Goal: Submit feedback/report problem

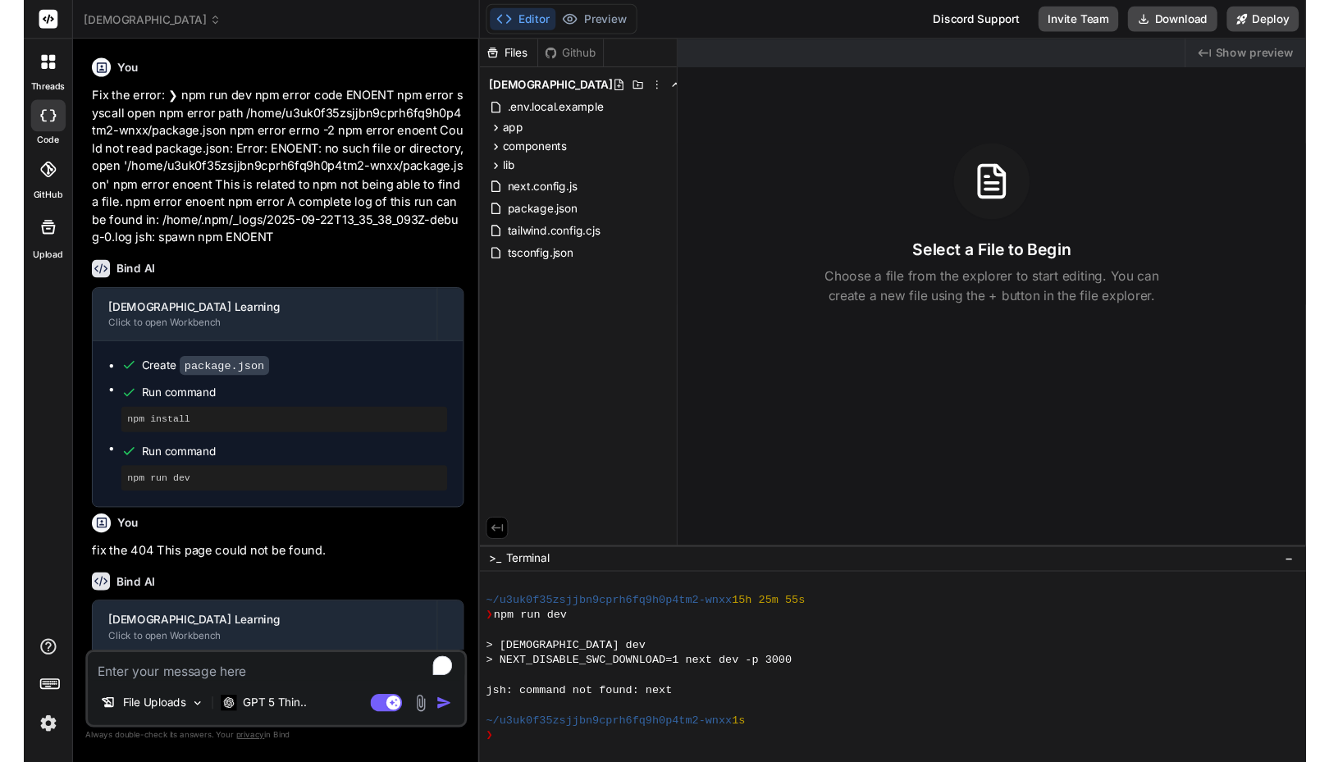
scroll to position [272, 0]
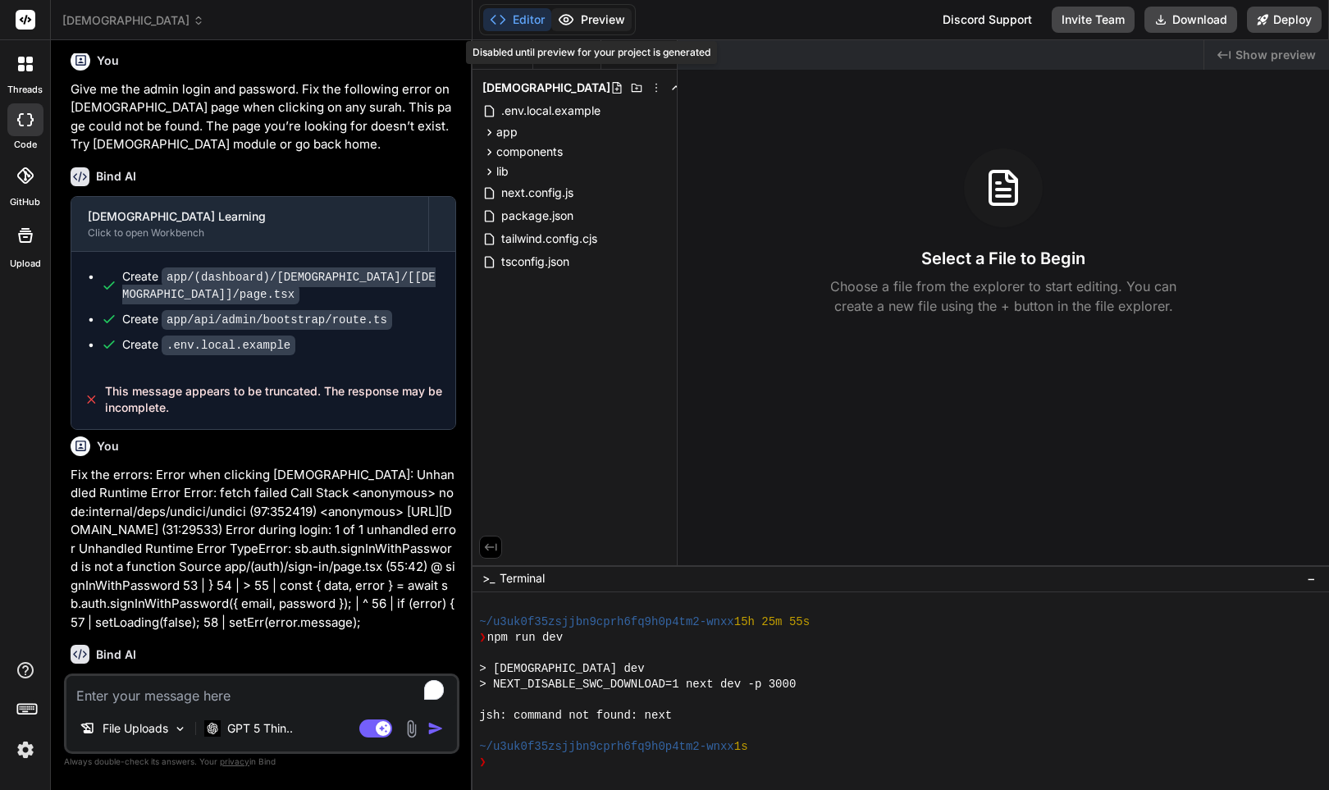
type textarea "x"
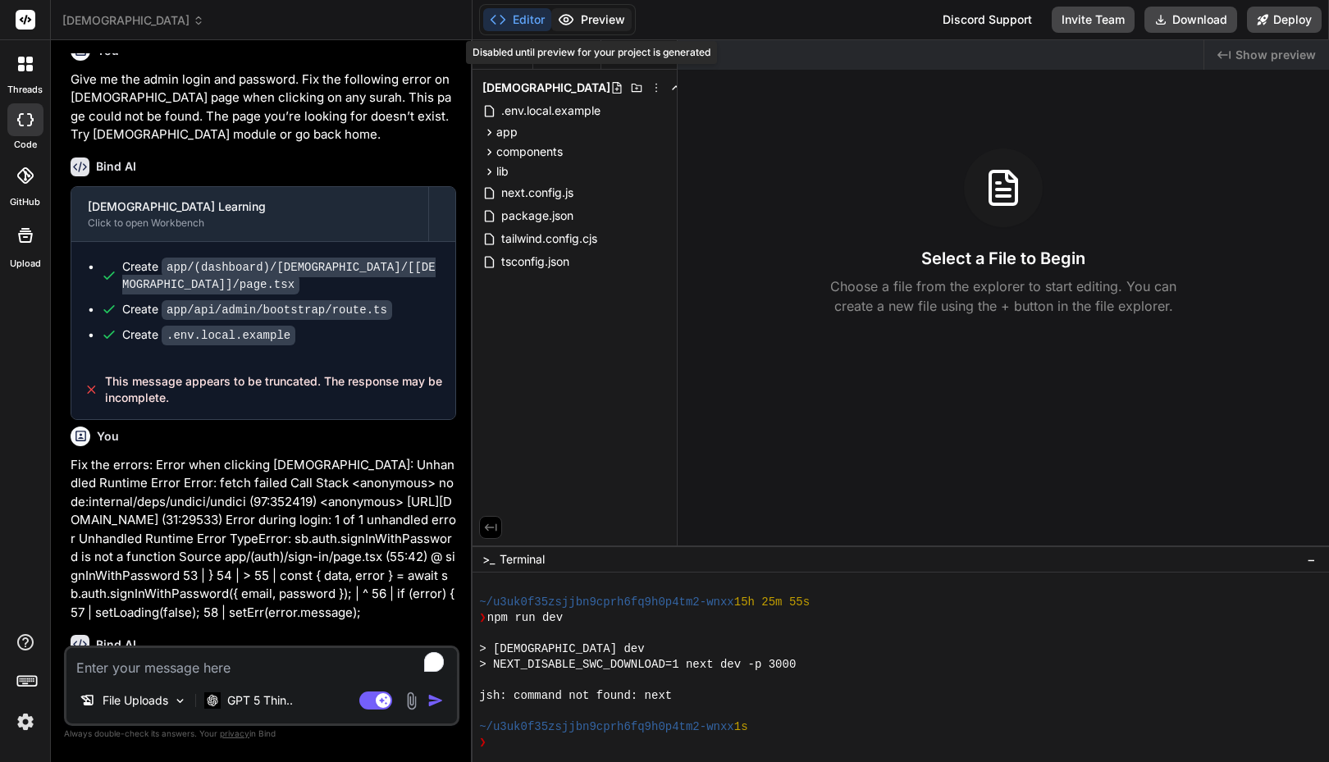
scroll to position [281, 0]
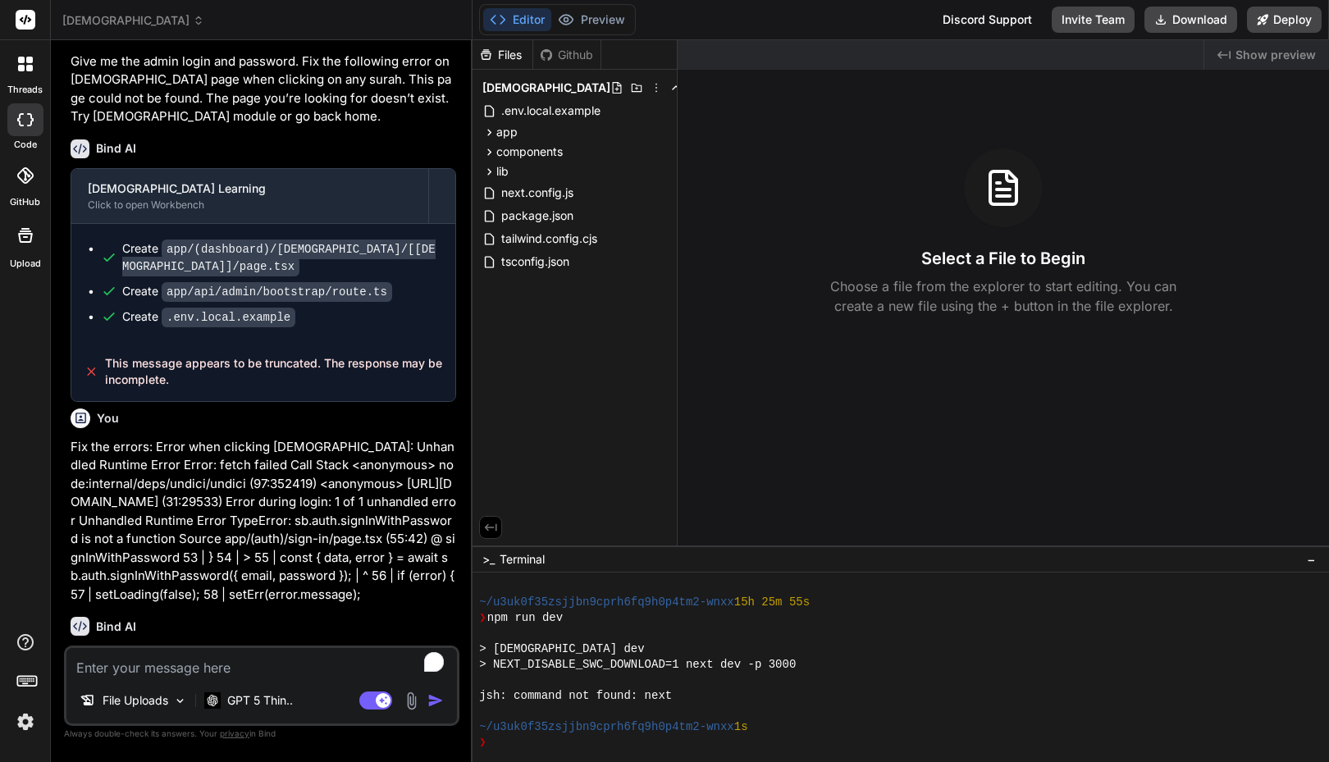
click at [433, 18] on div "[DEMOGRAPHIC_DATA]" at bounding box center [261, 20] width 398 height 16
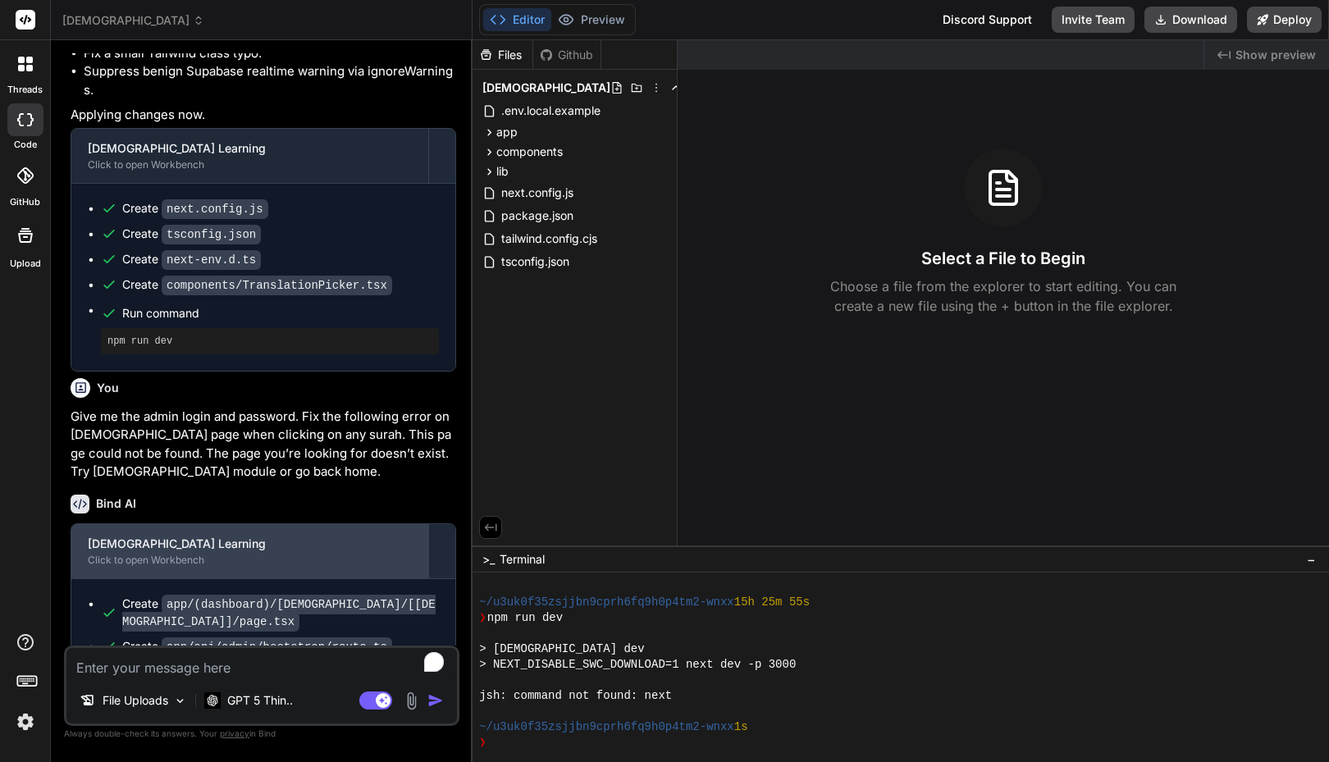
scroll to position [2272, 0]
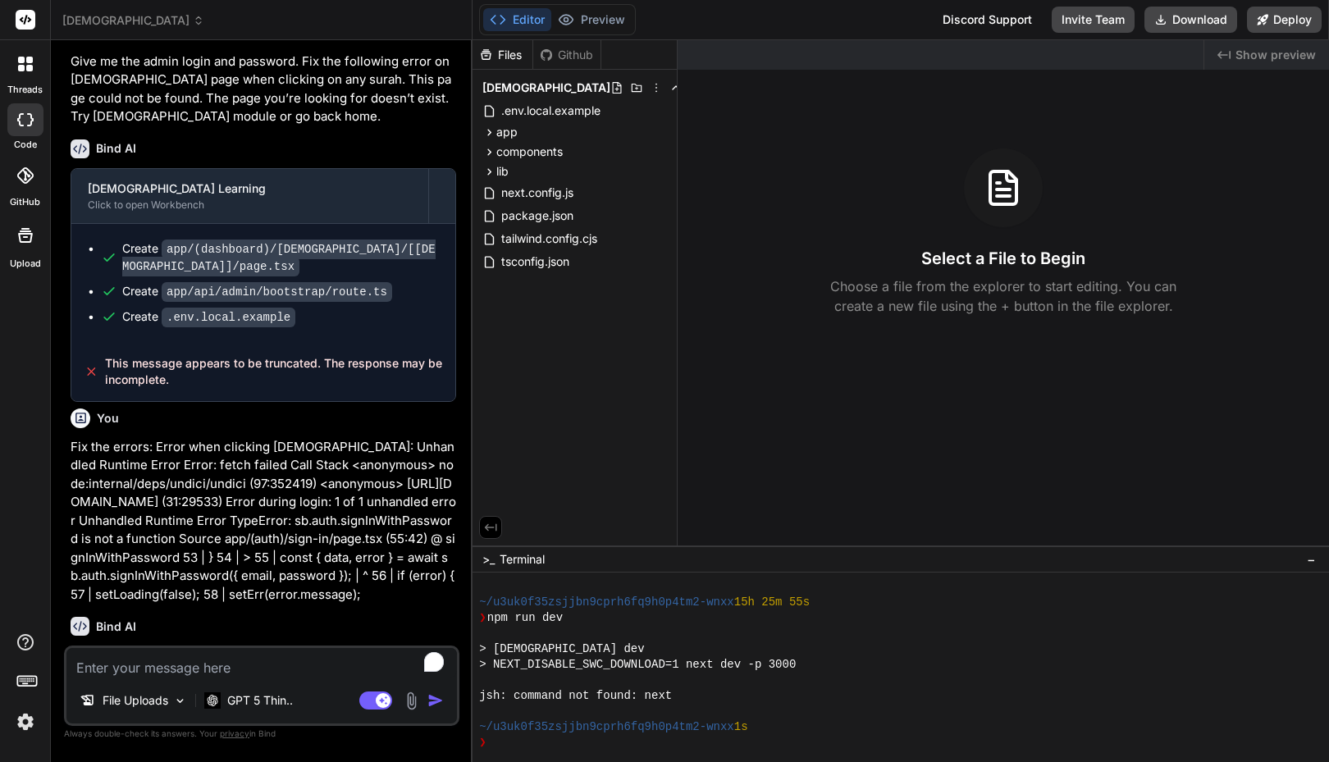
click at [118, 20] on span "[DEMOGRAPHIC_DATA]" at bounding box center [133, 20] width 142 height 16
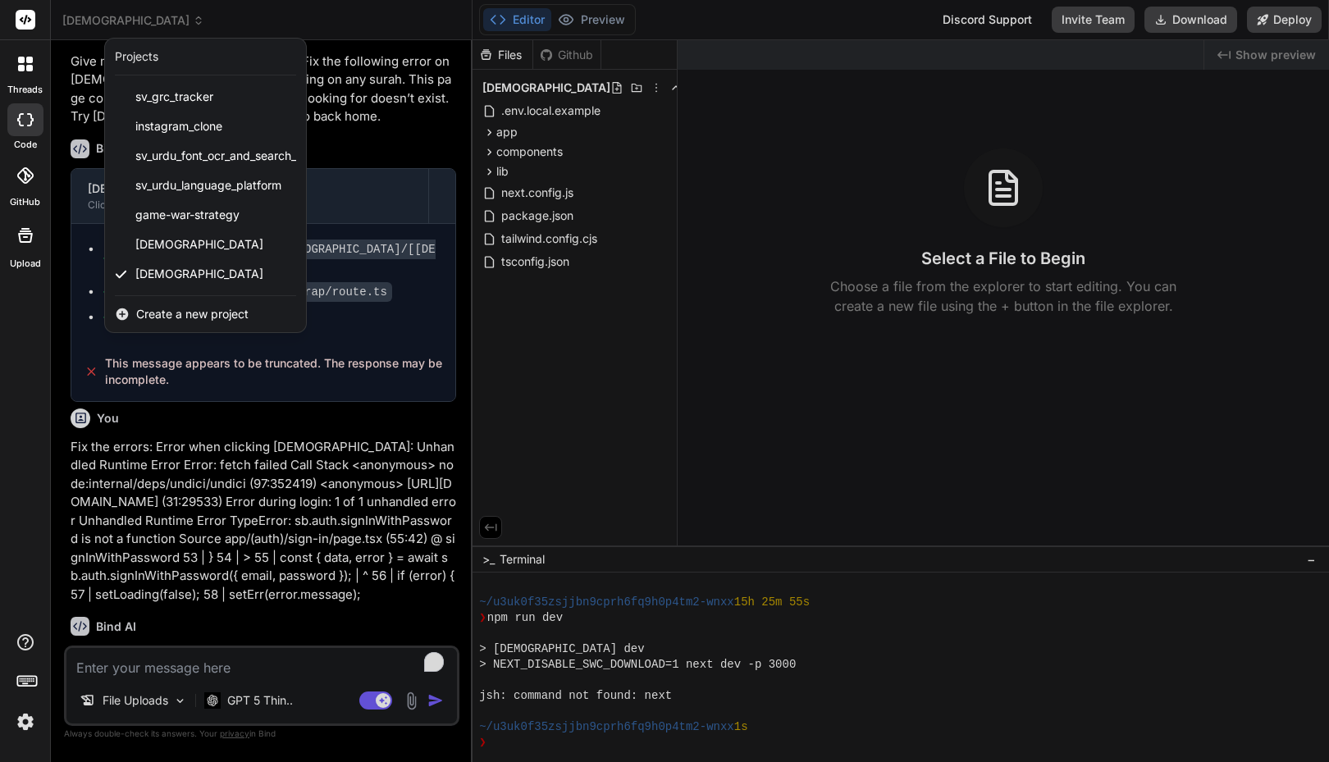
click at [118, 20] on div at bounding box center [664, 381] width 1329 height 762
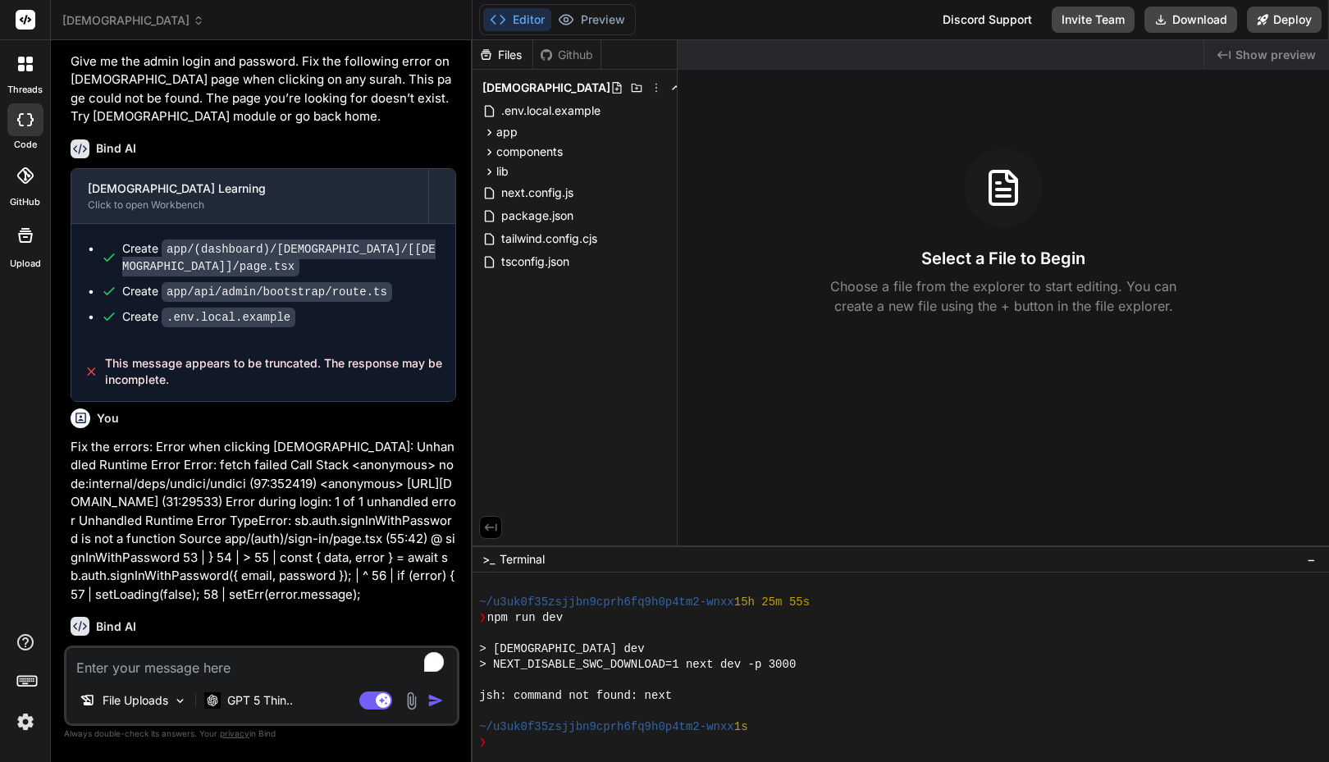
click at [216, 667] on textarea "To enrich screen reader interactions, please activate Accessibility in Grammarl…" at bounding box center [261, 663] width 391 height 30
click at [646, 496] on div "Files Github islam_learning .env.local.example app (auth) 2fa-setup page.tsx si…" at bounding box center [575, 292] width 205 height 505
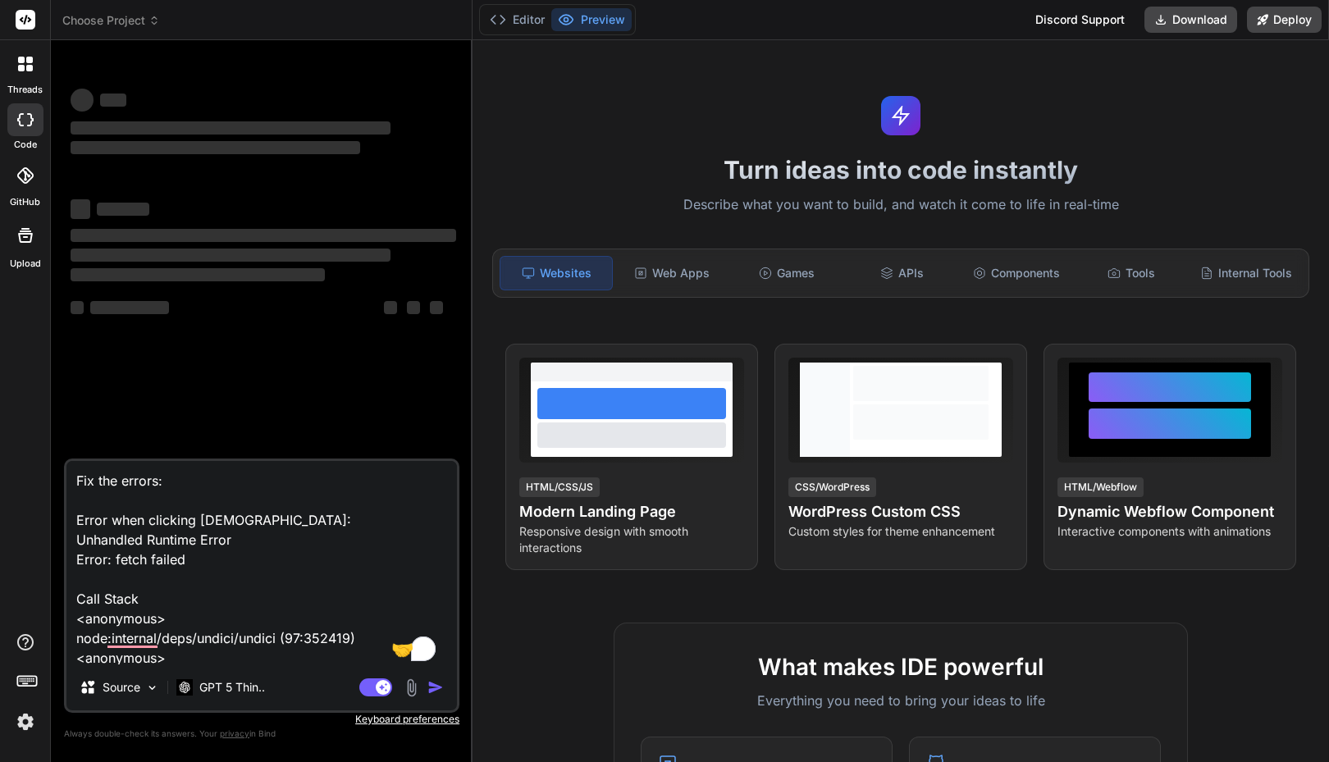
click at [1155, 166] on h1 "Turn ideas into code instantly" at bounding box center [900, 170] width 837 height 30
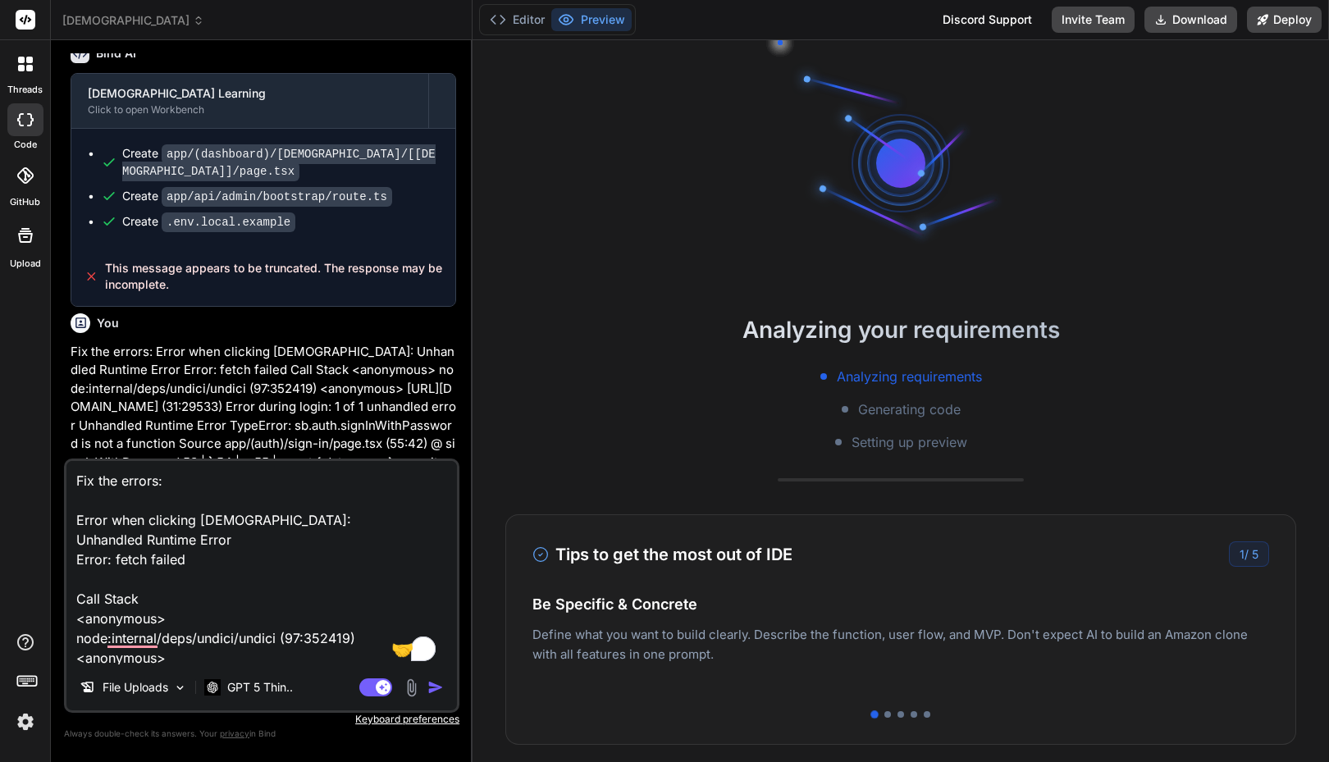
scroll to position [2460, 0]
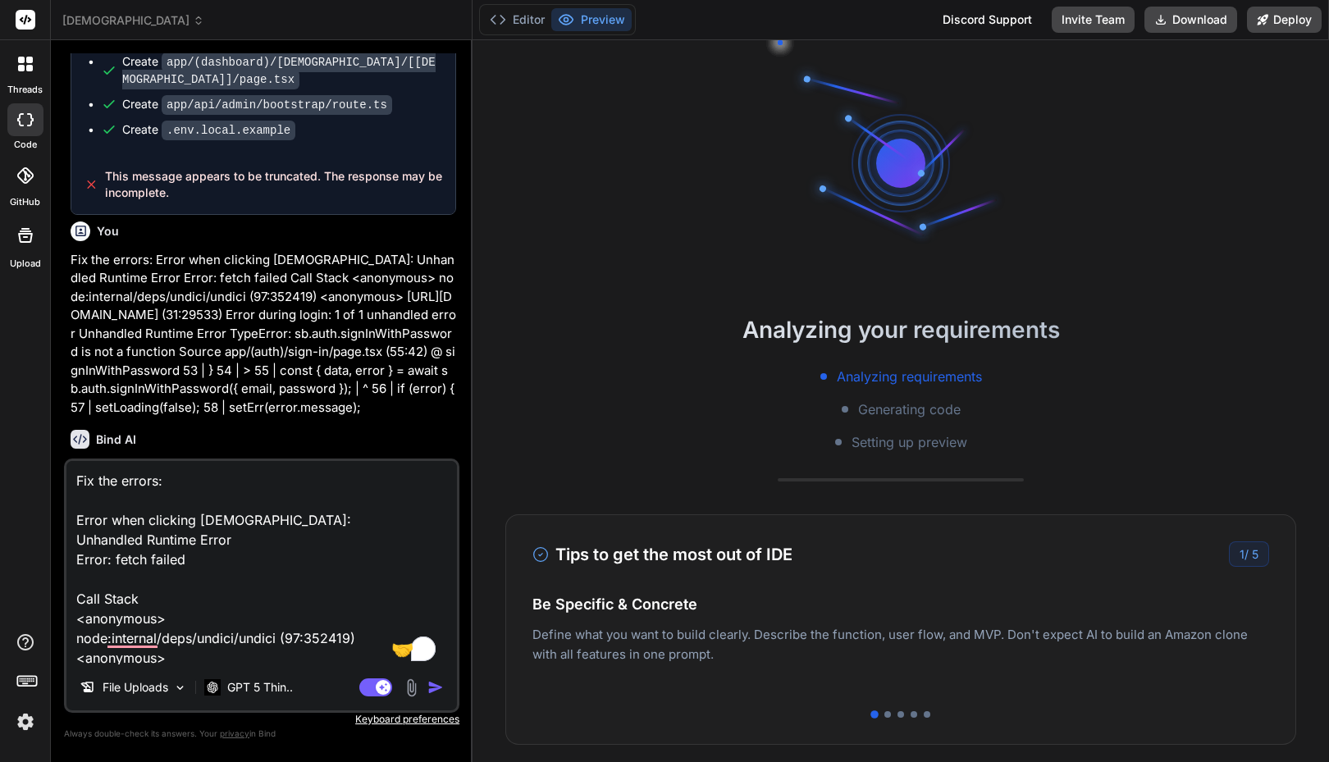
click at [26, 719] on img at bounding box center [25, 722] width 28 height 28
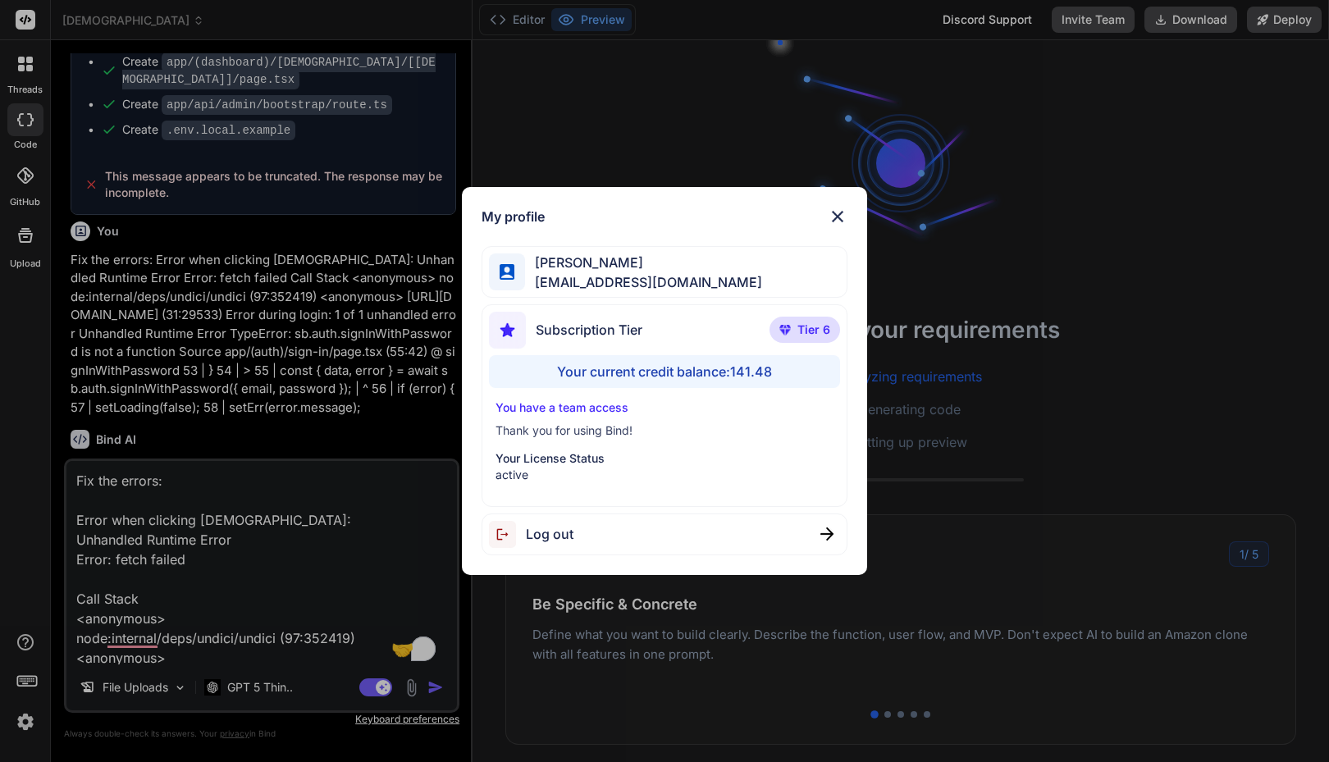
click at [26, 719] on div "My profile [PERSON_NAME] [PERSON_NAME][EMAIL_ADDRESS][DOMAIN_NAME] Subscription…" at bounding box center [664, 381] width 1329 height 762
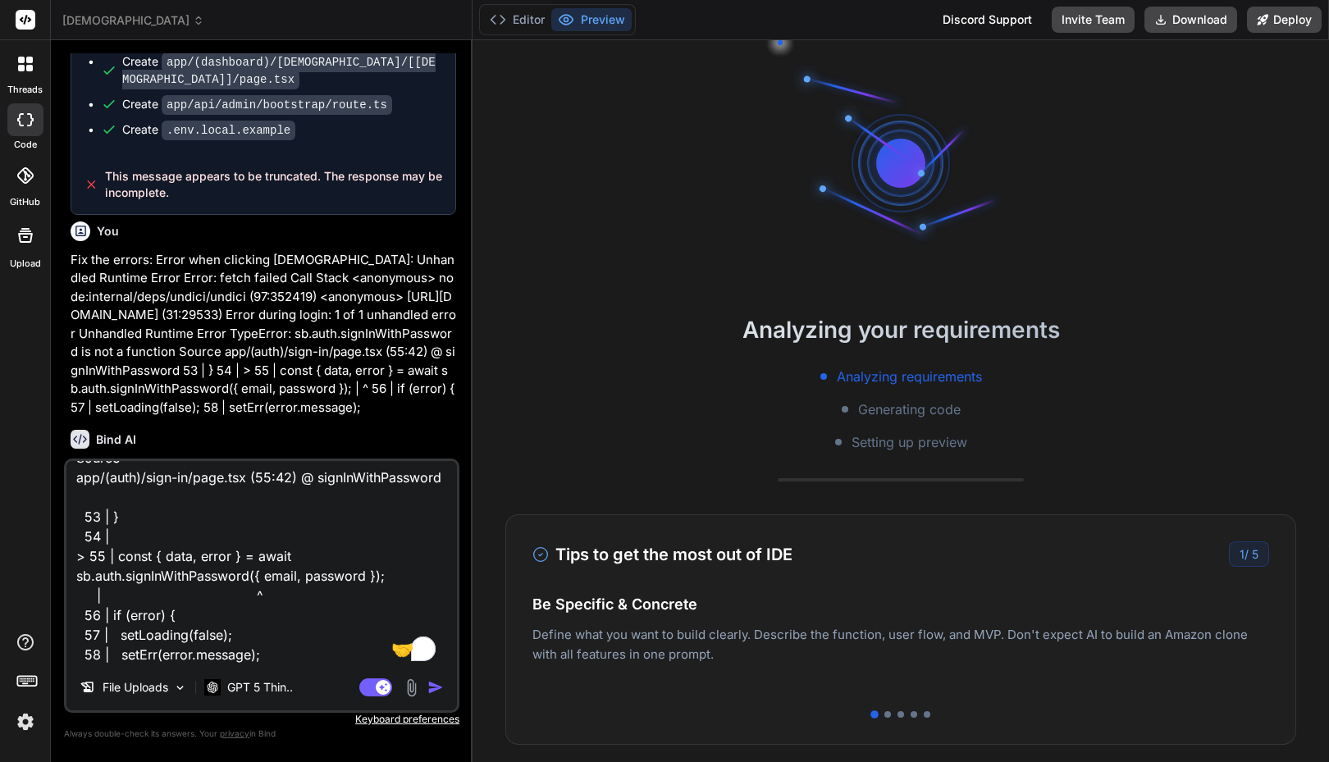
scroll to position [0, 0]
click at [388, 590] on textarea "Fix the errors: Error when clicking [DEMOGRAPHIC_DATA]: Unhandled Runtime Error…" at bounding box center [261, 562] width 391 height 203
type textarea "x"
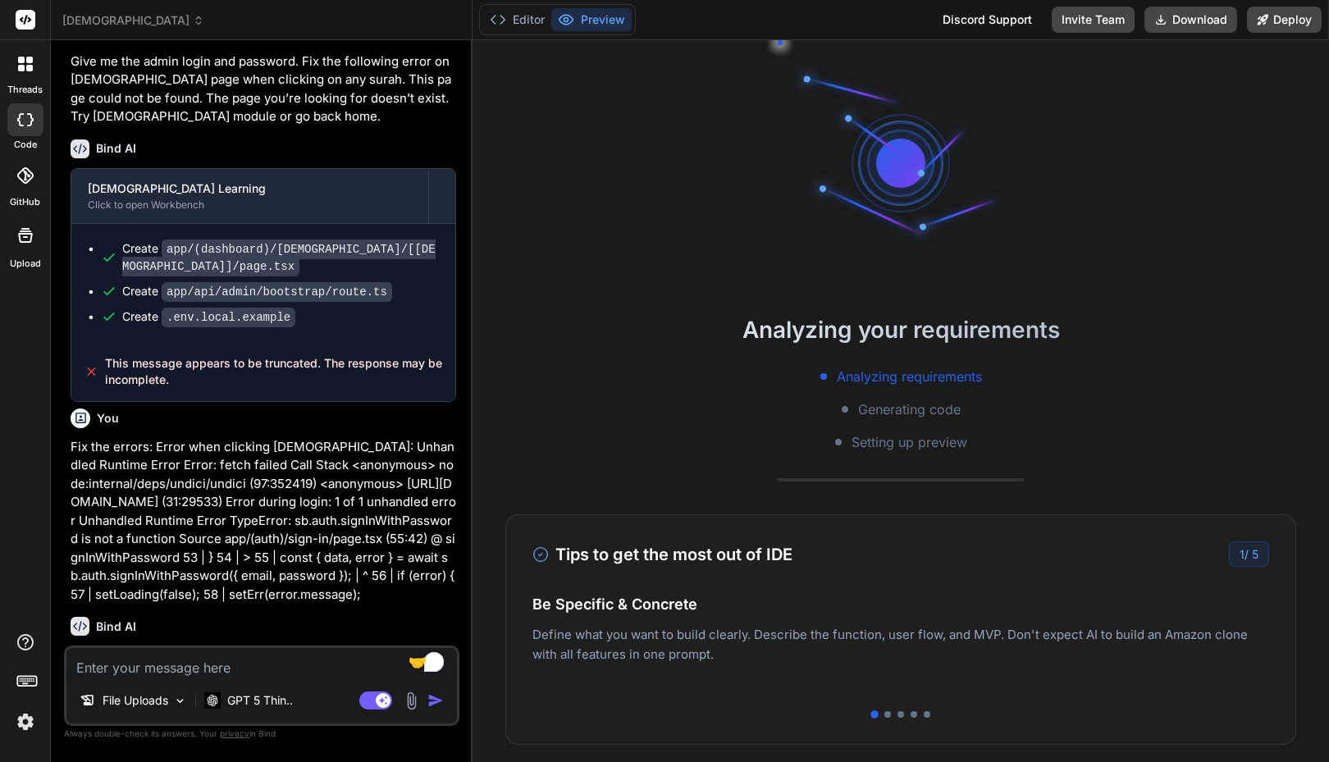
scroll to position [2272, 0]
click at [487, 537] on div "Analyzing your requirements Analyzing requirements Generating code Setting up p…" at bounding box center [901, 401] width 856 height 722
click at [939, 513] on div "Analyzing your requirements Analyzing requirements Generating code Setting up p…" at bounding box center [901, 401] width 856 height 722
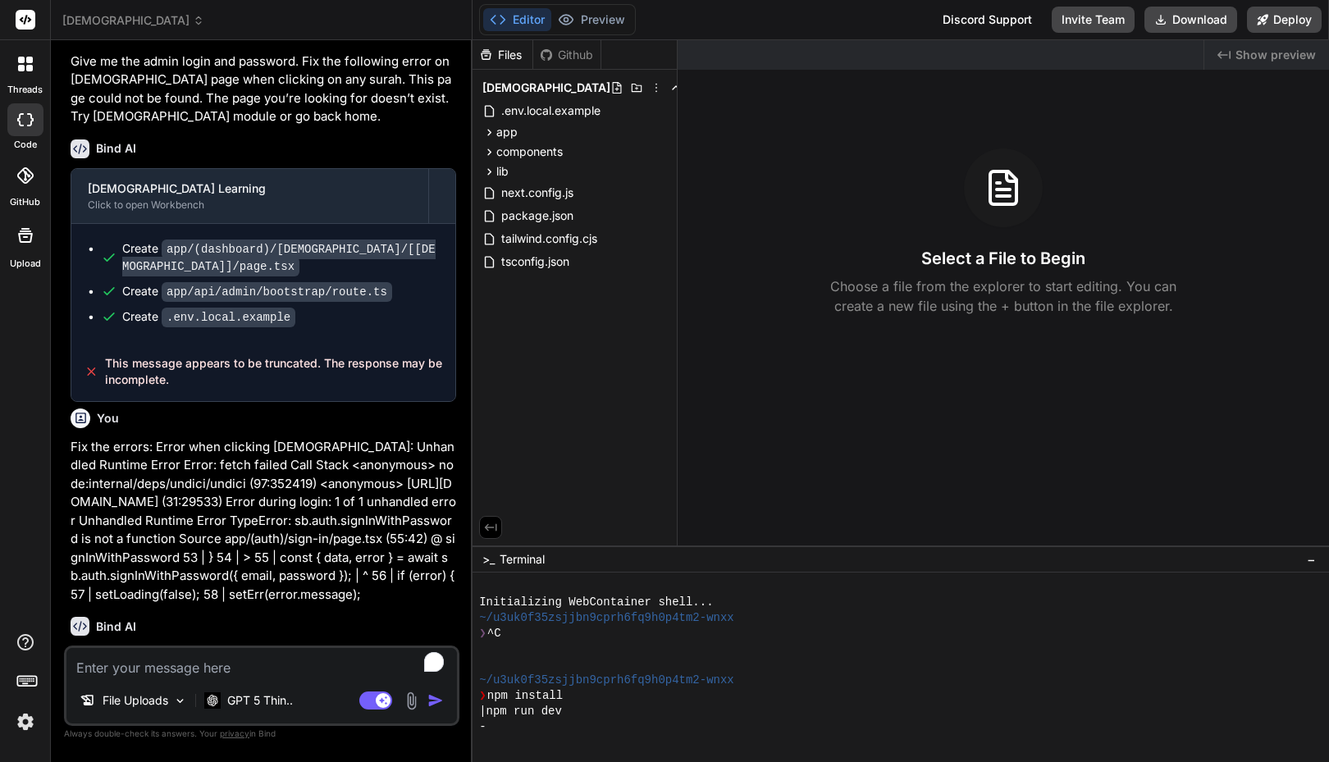
click at [274, 493] on p "Fix the errors: Error when clicking [DEMOGRAPHIC_DATA]: Unhandled Runtime Error…" at bounding box center [264, 521] width 386 height 167
type textarea "x"
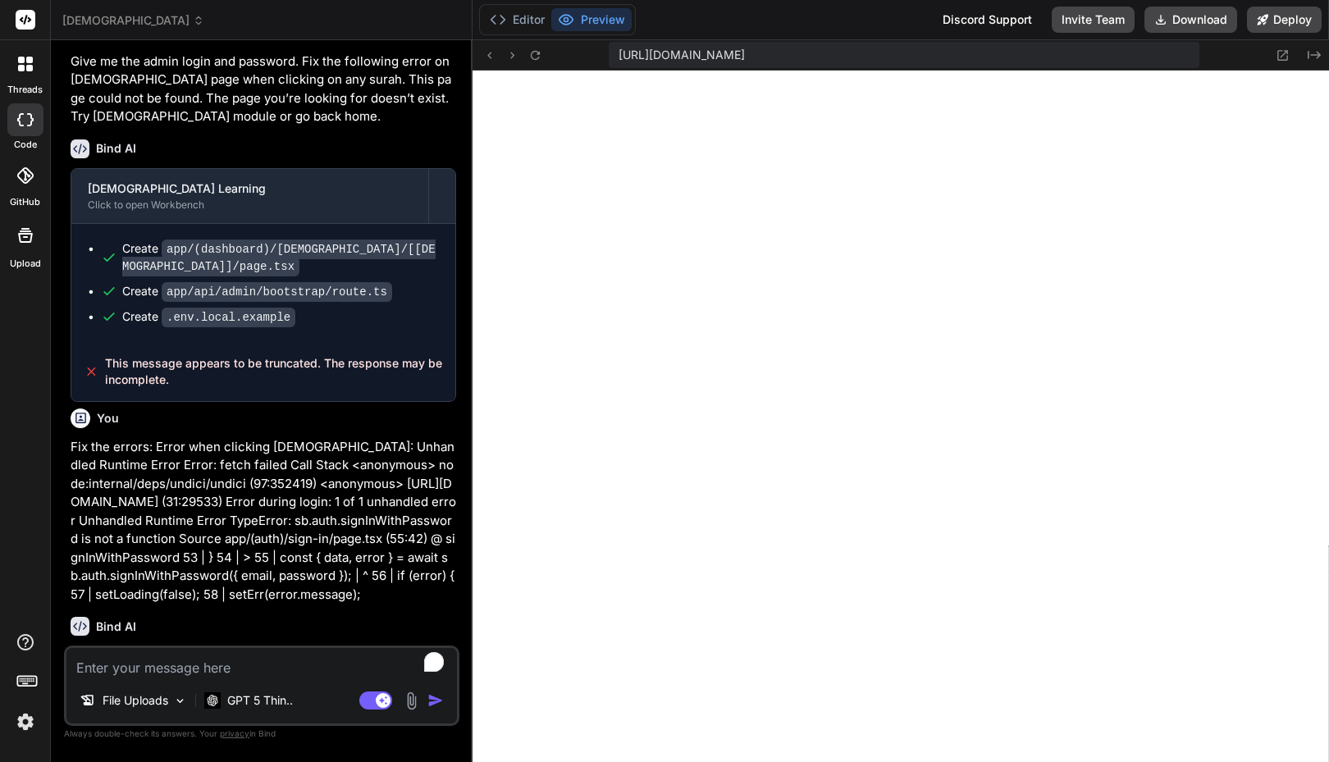
scroll to position [405, 0]
